Goal: Find specific page/section: Find specific page/section

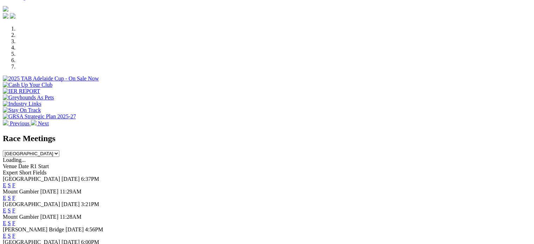
scroll to position [214, 0]
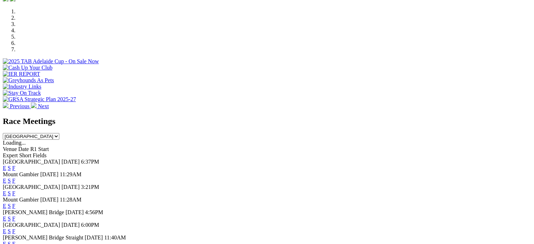
click at [15, 165] on link "F" at bounding box center [13, 168] width 3 height 6
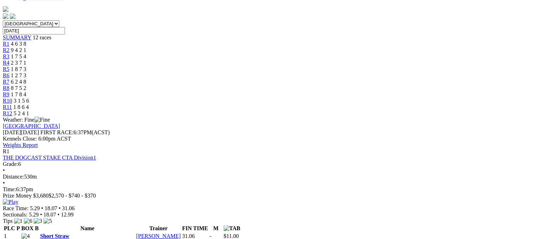
scroll to position [417, 0]
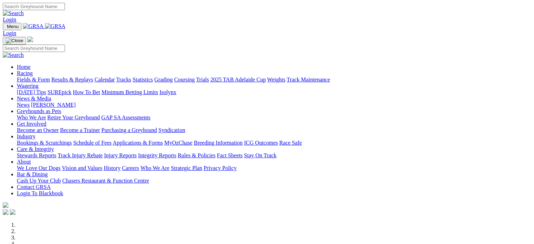
scroll to position [214, 0]
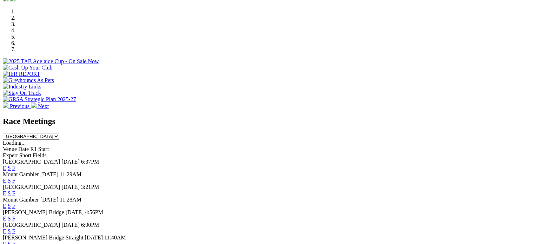
drag, startPoint x: 0, startPoint y: 0, endPoint x: 364, endPoint y: 106, distance: 379.2
click at [15, 165] on link "F" at bounding box center [13, 168] width 3 height 6
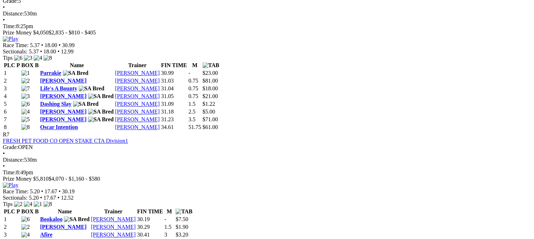
scroll to position [1075, 0]
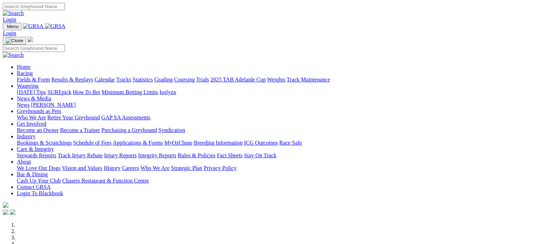
scroll to position [214, 0]
